Goal: Task Accomplishment & Management: Manage account settings

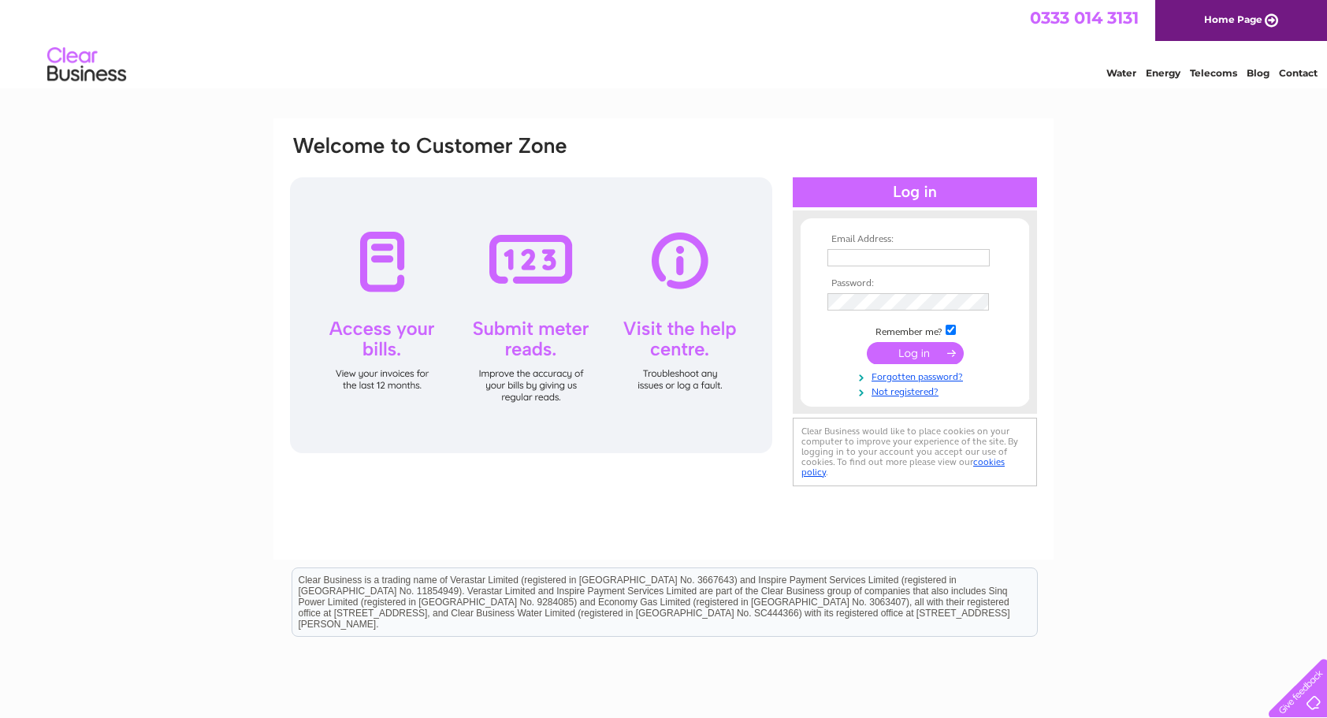
type input "[EMAIL_ADDRESS][DOMAIN_NAME]"
click at [920, 351] on input "submit" at bounding box center [915, 353] width 97 height 22
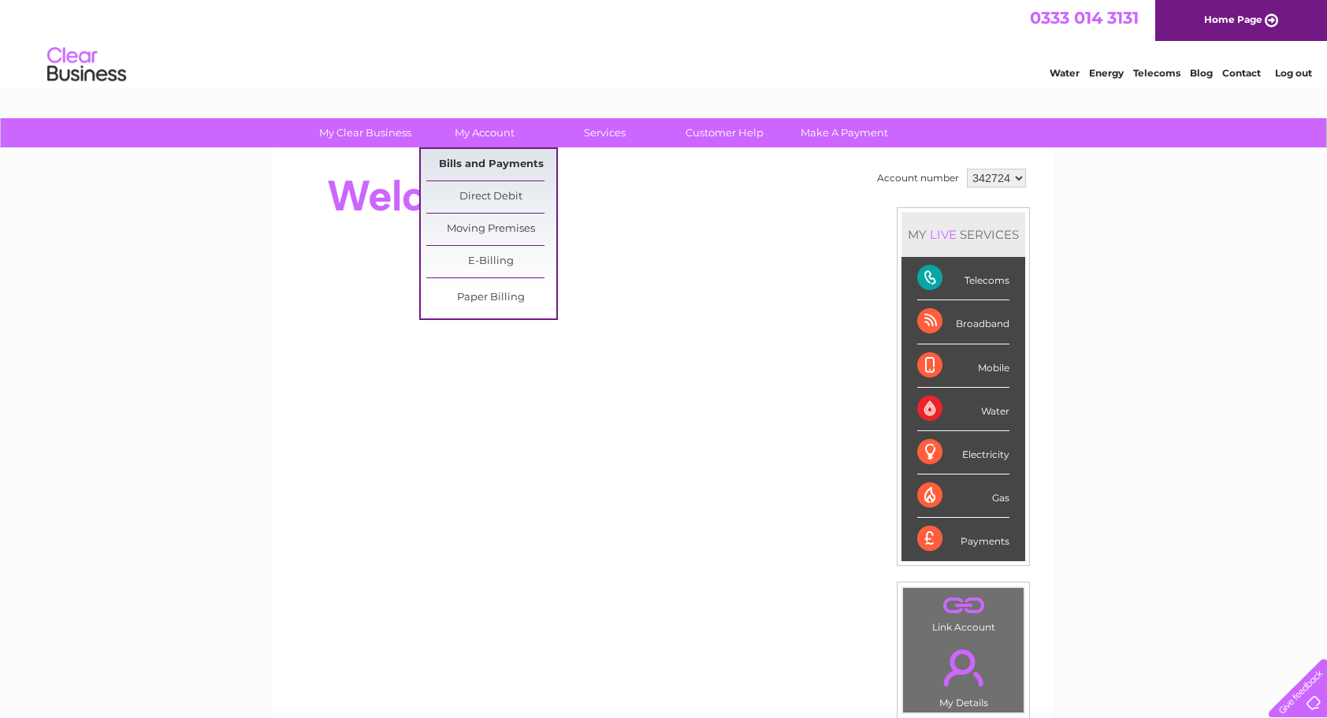
click at [495, 167] on link "Bills and Payments" at bounding box center [491, 165] width 130 height 32
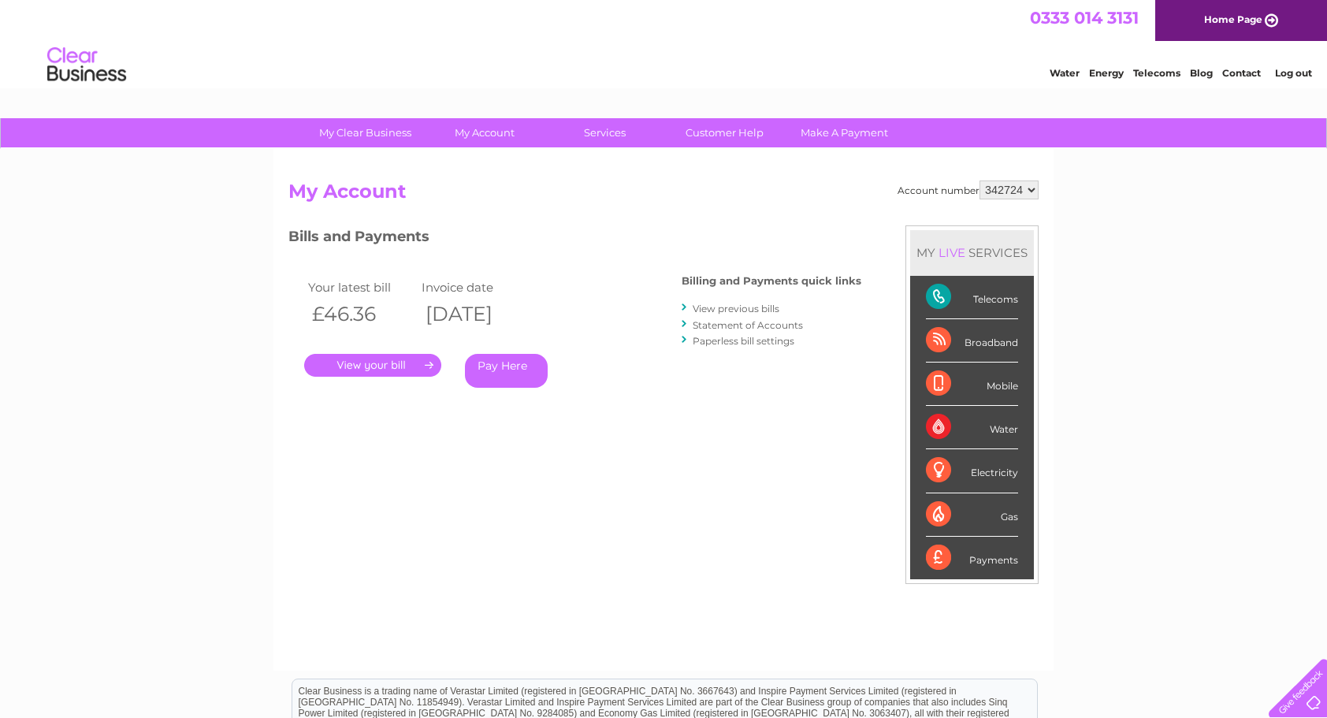
click at [392, 369] on link "." at bounding box center [372, 365] width 137 height 23
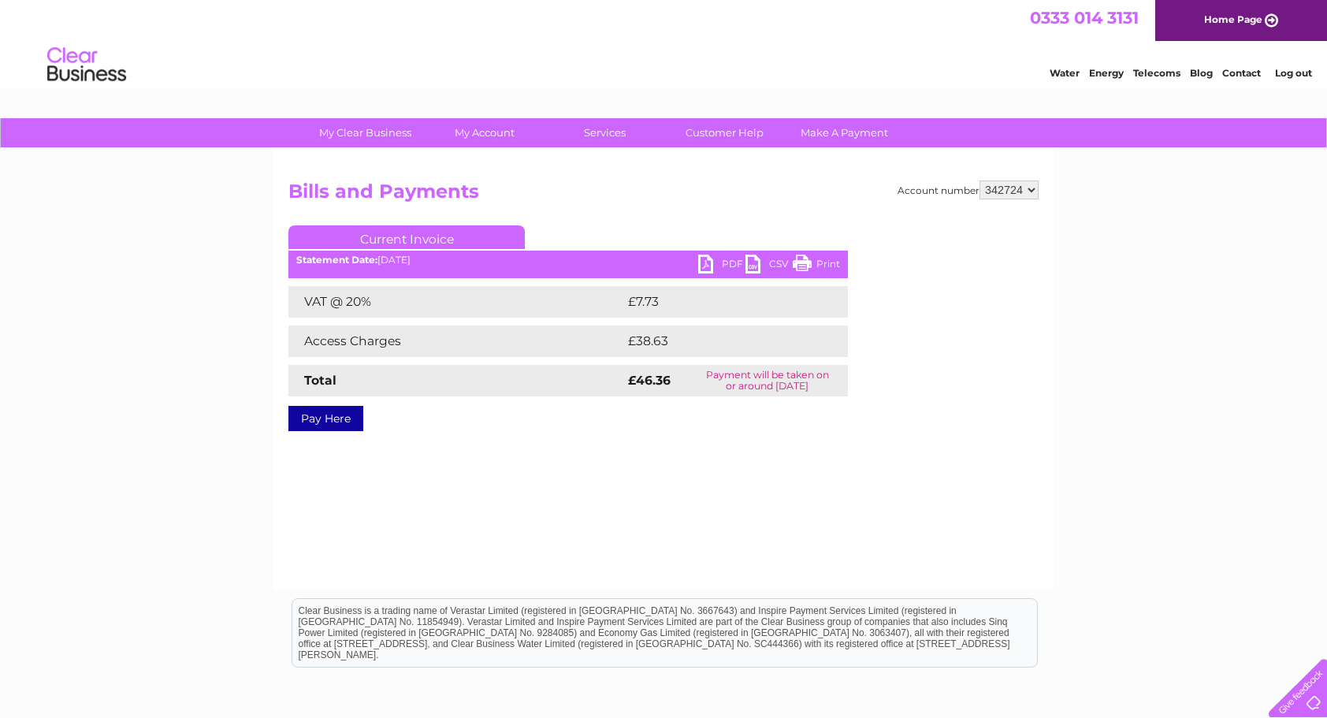
click at [710, 265] on link "PDF" at bounding box center [721, 265] width 47 height 23
click at [727, 265] on link "PDF" at bounding box center [721, 265] width 47 height 23
